Goal: Information Seeking & Learning: Understand process/instructions

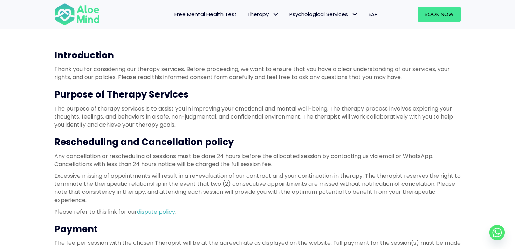
scroll to position [72, 0]
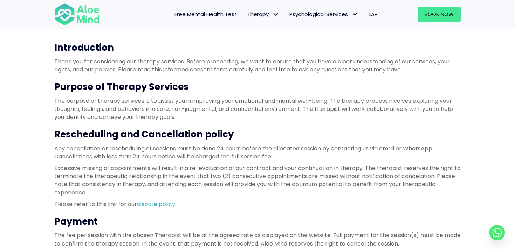
click at [171, 105] on p "The purpose of therapy services is to assist you in improving your emotional an…" at bounding box center [257, 109] width 406 height 25
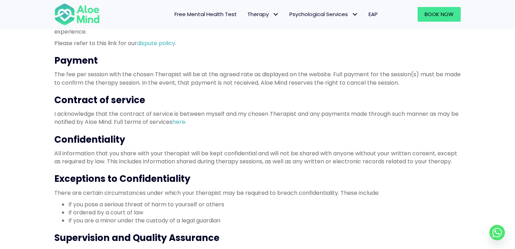
scroll to position [233, 0]
click at [170, 154] on p "All information that you share with your therapist will be kept confidential an…" at bounding box center [257, 157] width 406 height 16
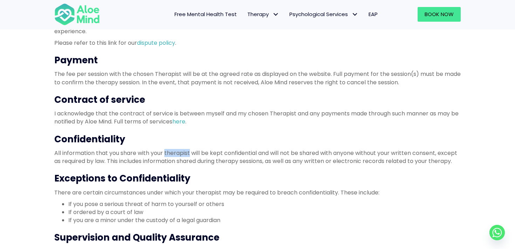
click at [170, 154] on p "All information that you share with your therapist will be kept confidential an…" at bounding box center [257, 157] width 406 height 16
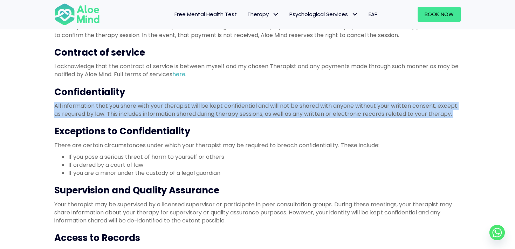
scroll to position [281, 0]
click at [122, 196] on h3 "Supervision and Quality Assurance" at bounding box center [257, 190] width 406 height 13
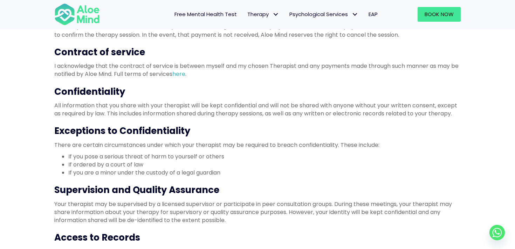
click at [122, 196] on h3 "Supervision and Quality Assurance" at bounding box center [257, 190] width 406 height 13
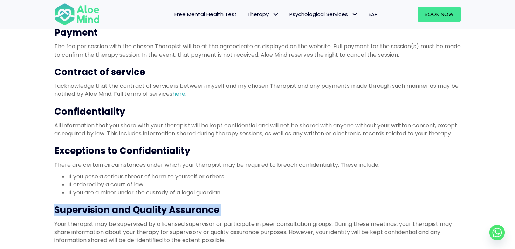
scroll to position [259, 0]
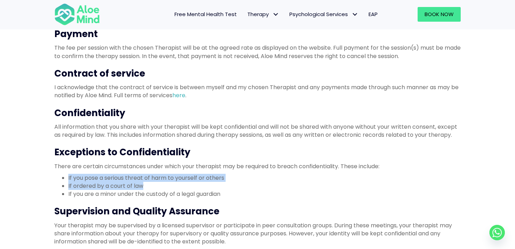
drag, startPoint x: 144, startPoint y: 186, endPoint x: 55, endPoint y: 176, distance: 89.5
click at [55, 176] on ul "If you pose a serious threat of harm to yourself or others If ordered by a cour…" at bounding box center [257, 186] width 406 height 25
click at [116, 187] on li "If ordered by a court of law" at bounding box center [264, 186] width 392 height 8
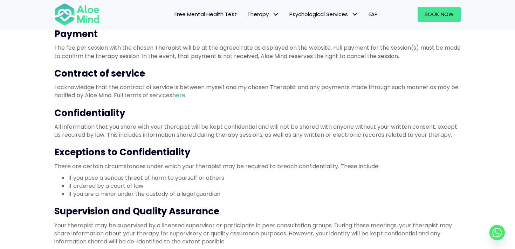
click at [116, 187] on li "If ordered by a court of law" at bounding box center [264, 186] width 392 height 8
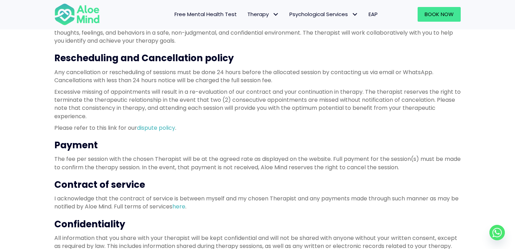
scroll to position [137, 0]
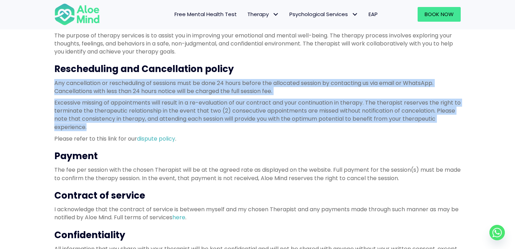
drag, startPoint x: 91, startPoint y: 125, endPoint x: 51, endPoint y: 82, distance: 58.2
click at [51, 82] on div "Introduction Thank you for considering our therapy services. Before proceeding,…" at bounding box center [257, 194] width 420 height 465
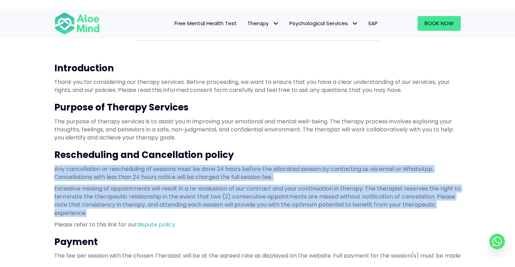
scroll to position [60, 0]
